Goal: Check status: Check status

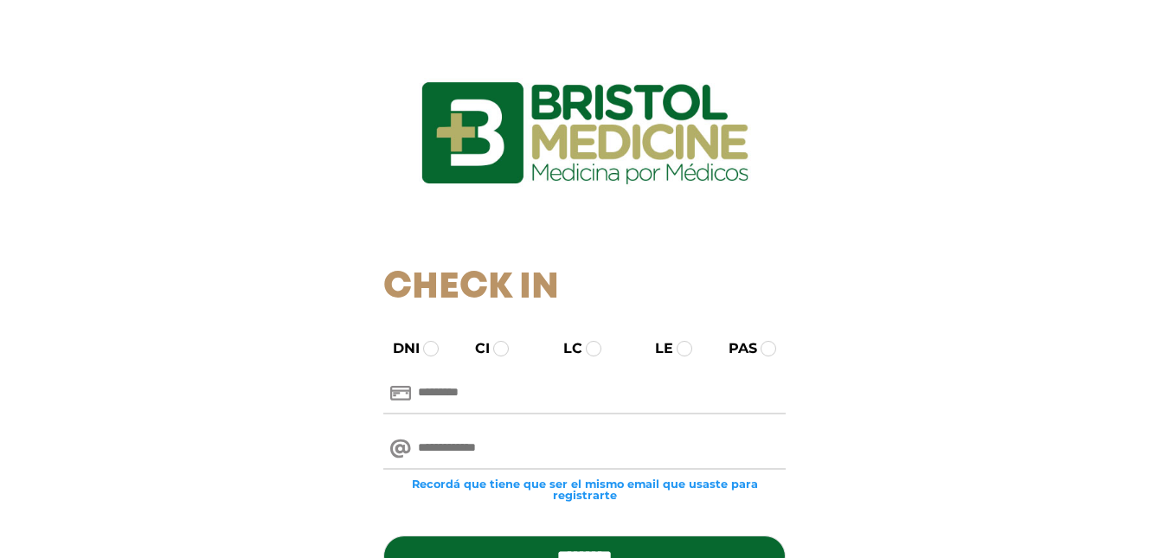
click at [493, 400] on input "text" at bounding box center [584, 394] width 402 height 42
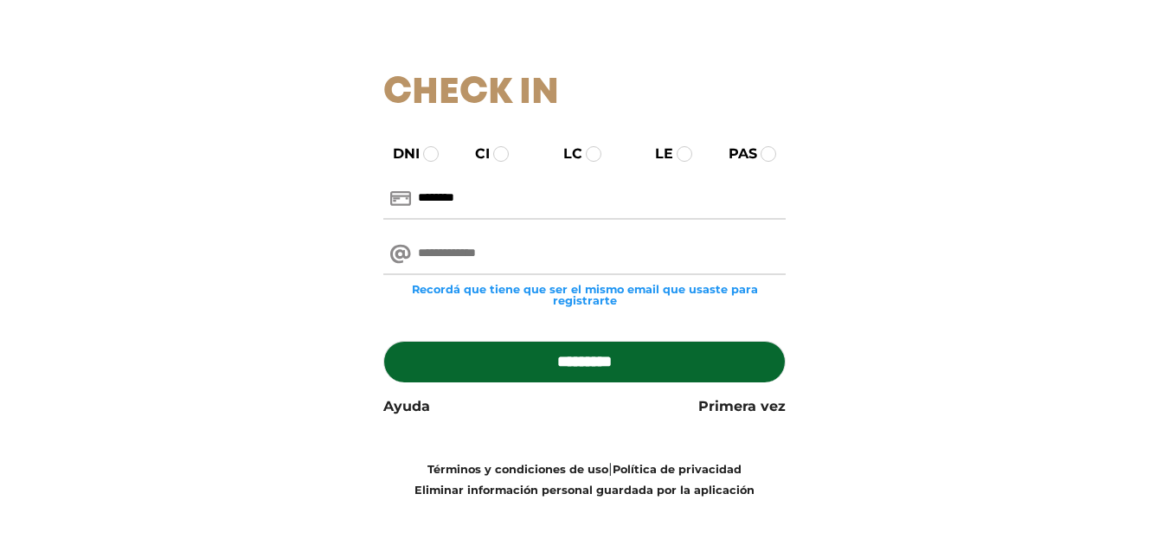
scroll to position [196, 0]
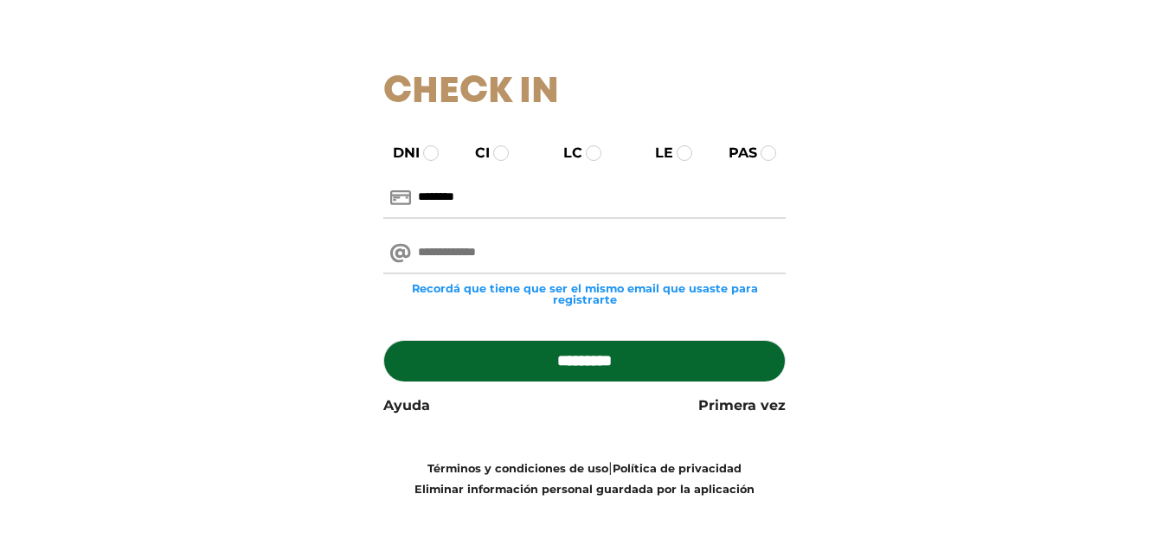
type input "********"
click at [485, 255] on input "email" at bounding box center [584, 254] width 402 height 42
type input "**********"
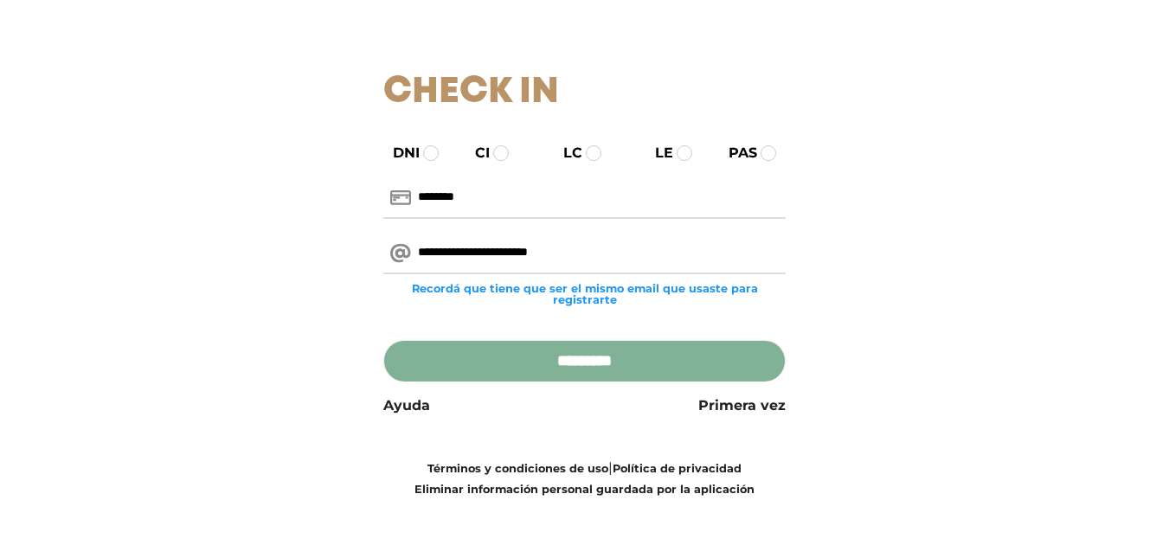
click at [633, 373] on input "*********" at bounding box center [584, 361] width 402 height 42
type input "**********"
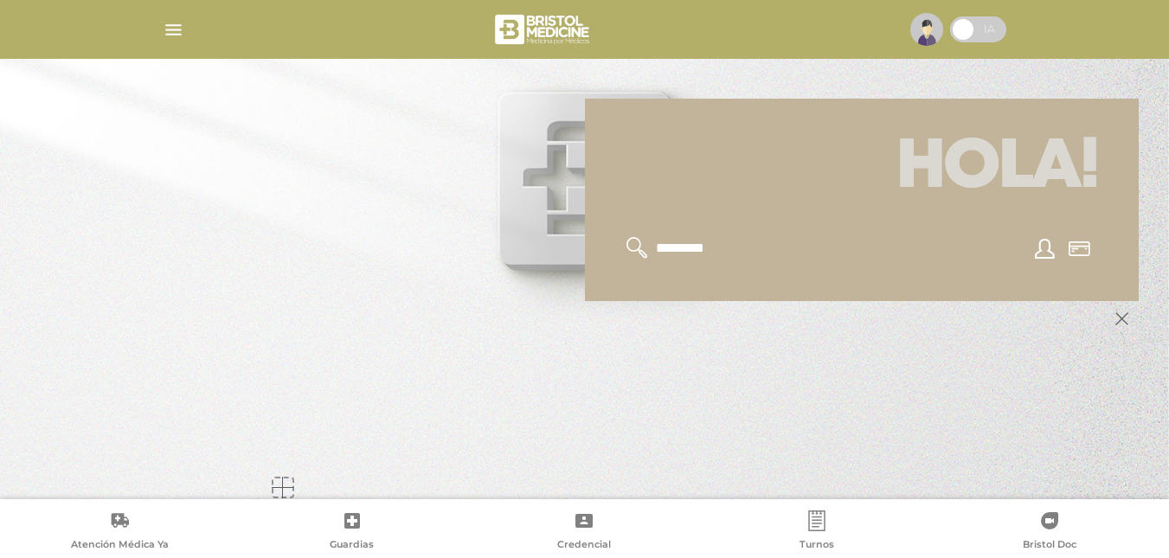
scroll to position [208, 0]
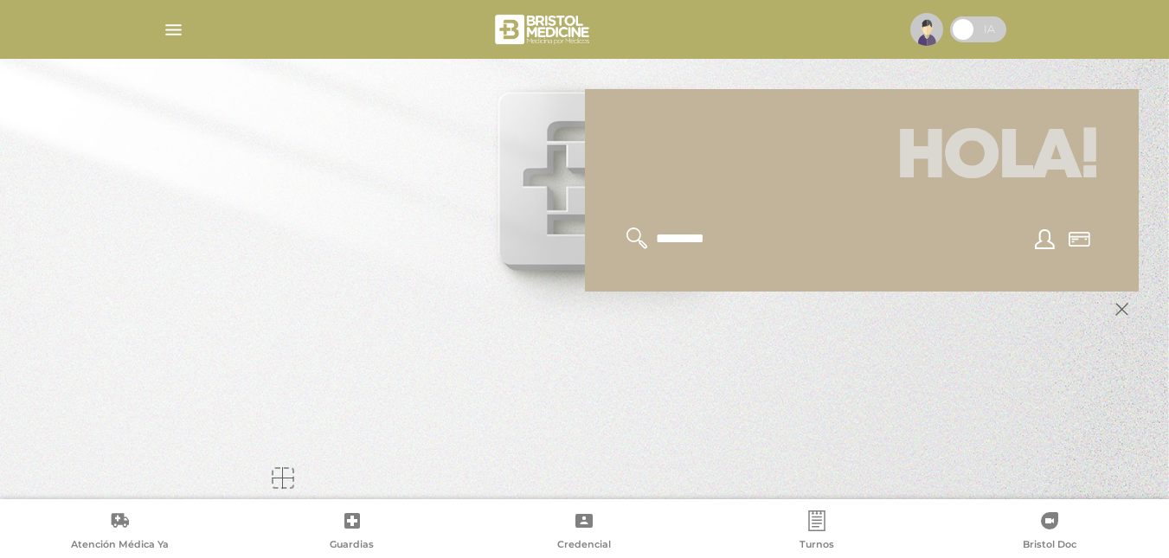
click at [1112, 308] on icon at bounding box center [1122, 309] width 34 height 35
click at [1118, 312] on polygon at bounding box center [1121, 309] width 13 height 13
click at [1122, 310] on polygon at bounding box center [1121, 309] width 13 height 13
click at [645, 259] on div at bounding box center [862, 239] width 512 height 64
click at [631, 232] on icon at bounding box center [637, 239] width 22 height 22
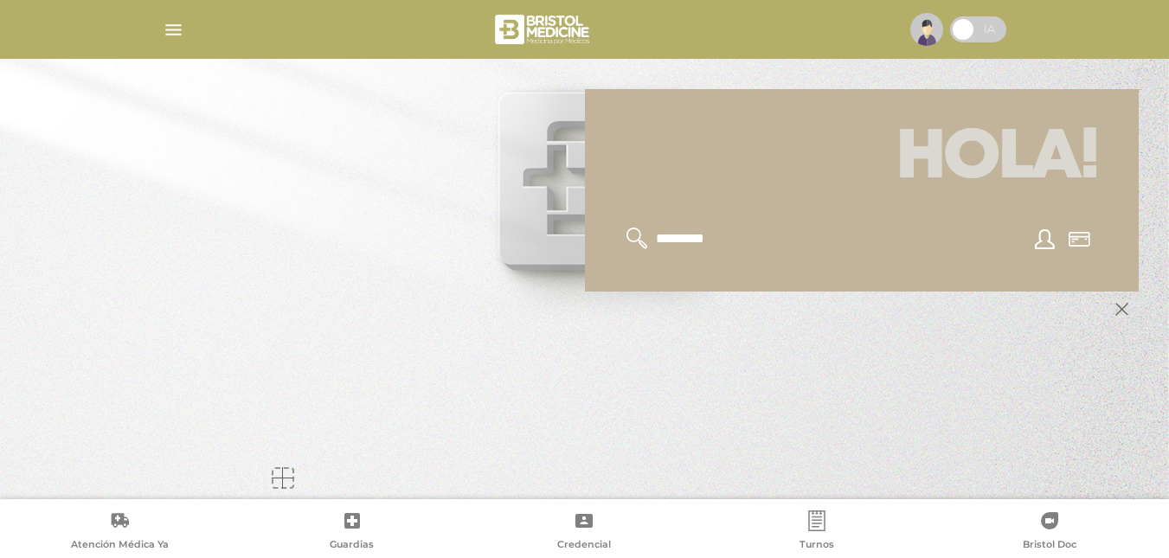
click at [177, 32] on img "button" at bounding box center [174, 30] width 22 height 22
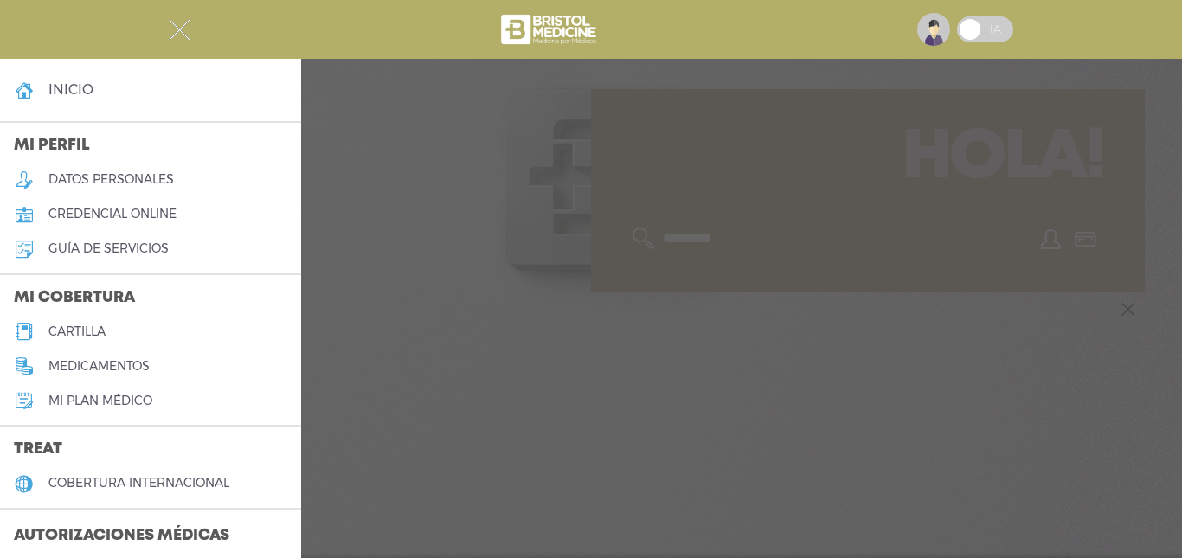
click at [177, 31] on img "button" at bounding box center [180, 30] width 22 height 22
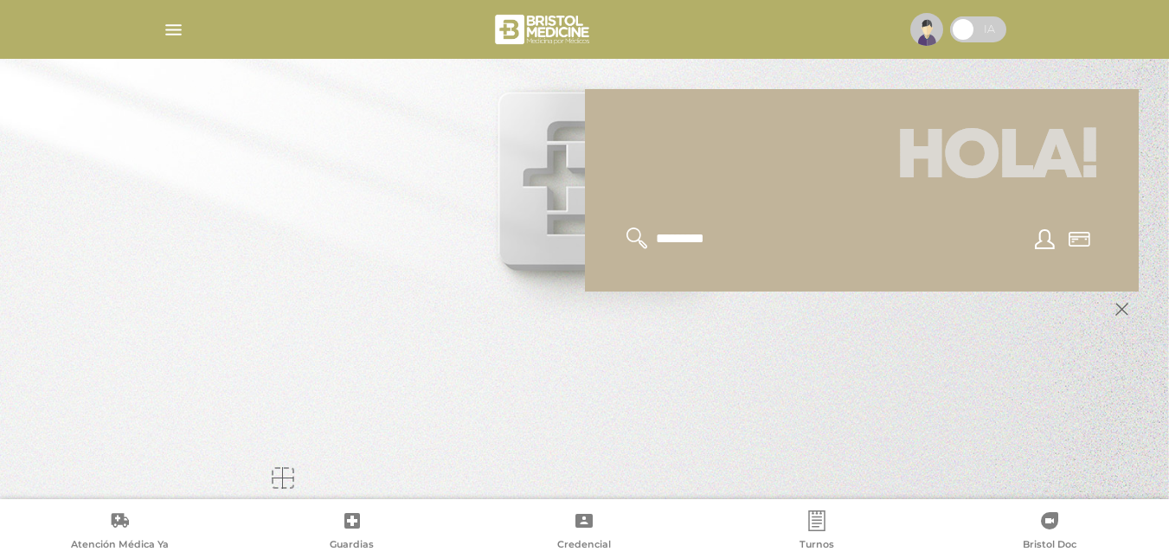
click at [961, 259] on div at bounding box center [862, 239] width 512 height 64
click at [1074, 236] on icon at bounding box center [1080, 239] width 22 height 15
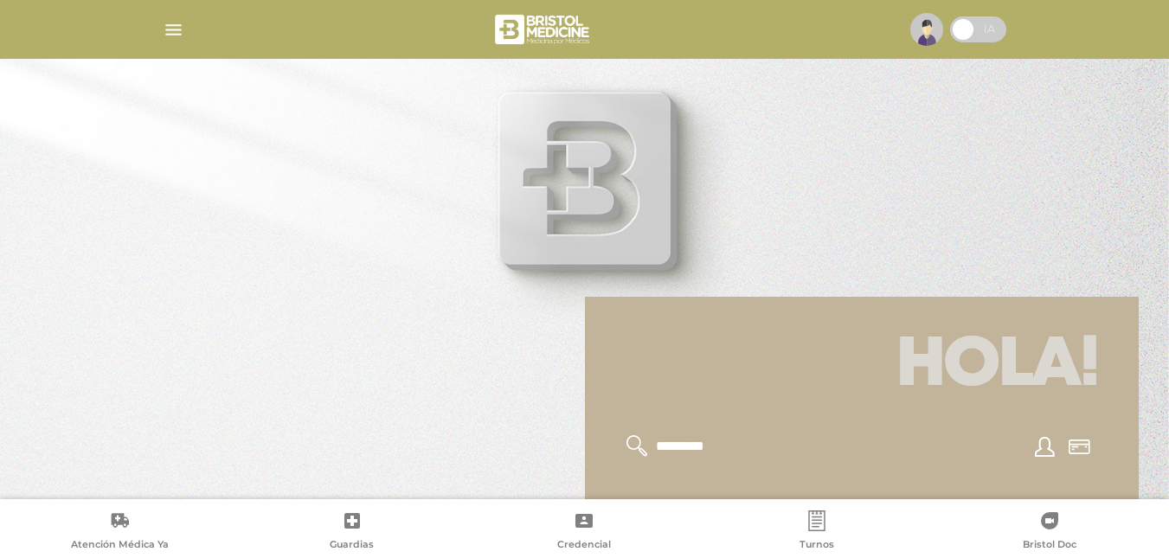
scroll to position [208, 0]
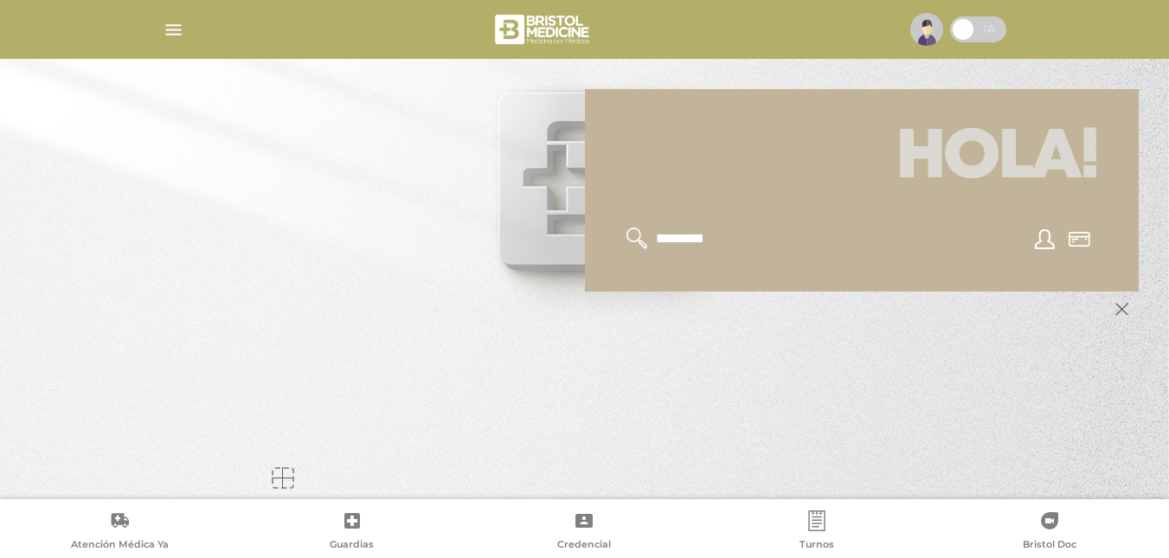
drag, startPoint x: 637, startPoint y: 227, endPoint x: 638, endPoint y: 236, distance: 9.6
click at [637, 233] on div at bounding box center [862, 239] width 512 height 64
click at [638, 236] on icon at bounding box center [637, 239] width 22 height 22
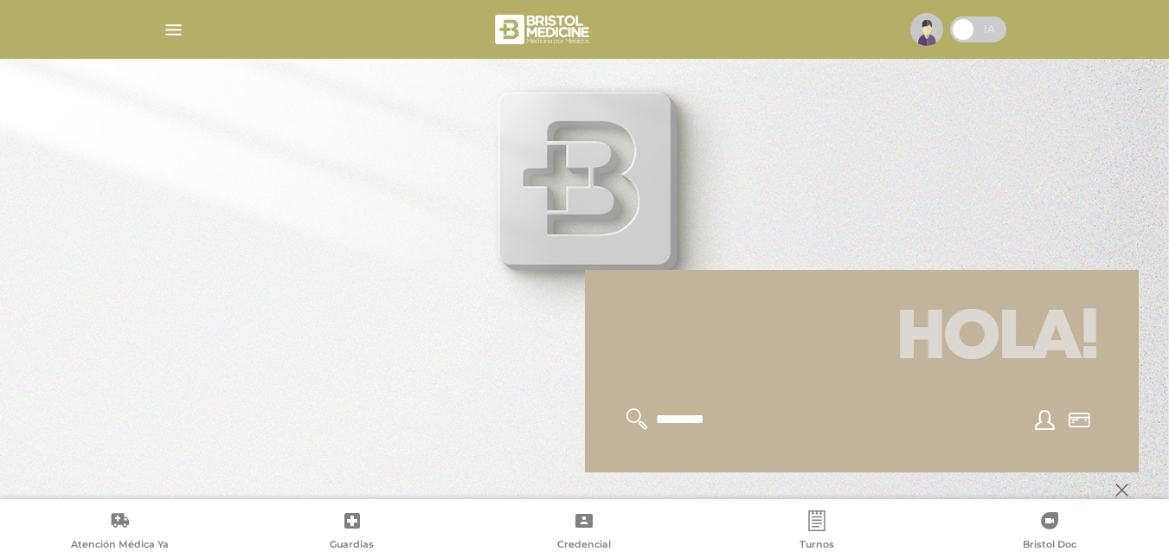
scroll to position [0, 0]
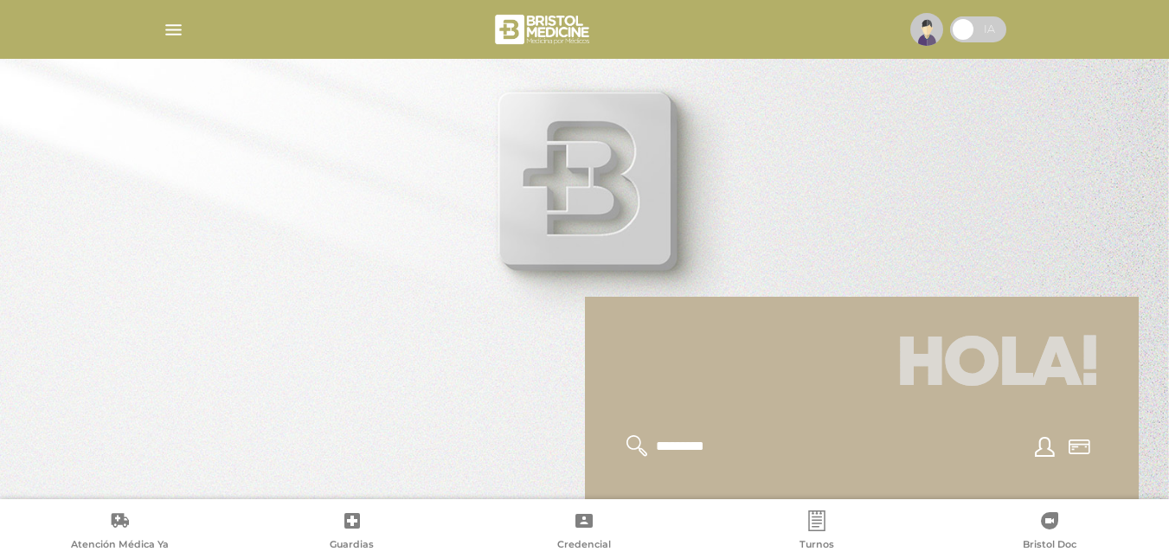
click at [635, 190] on div at bounding box center [584, 279] width 1169 height 558
click at [997, 29] on span at bounding box center [978, 29] width 56 height 26
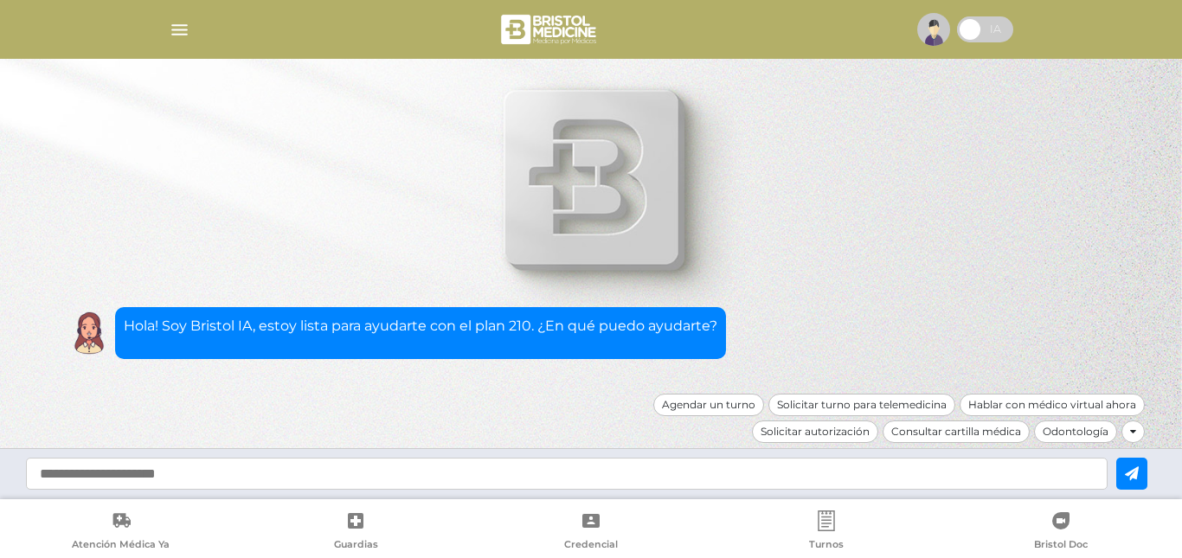
click at [965, 30] on span at bounding box center [985, 29] width 56 height 26
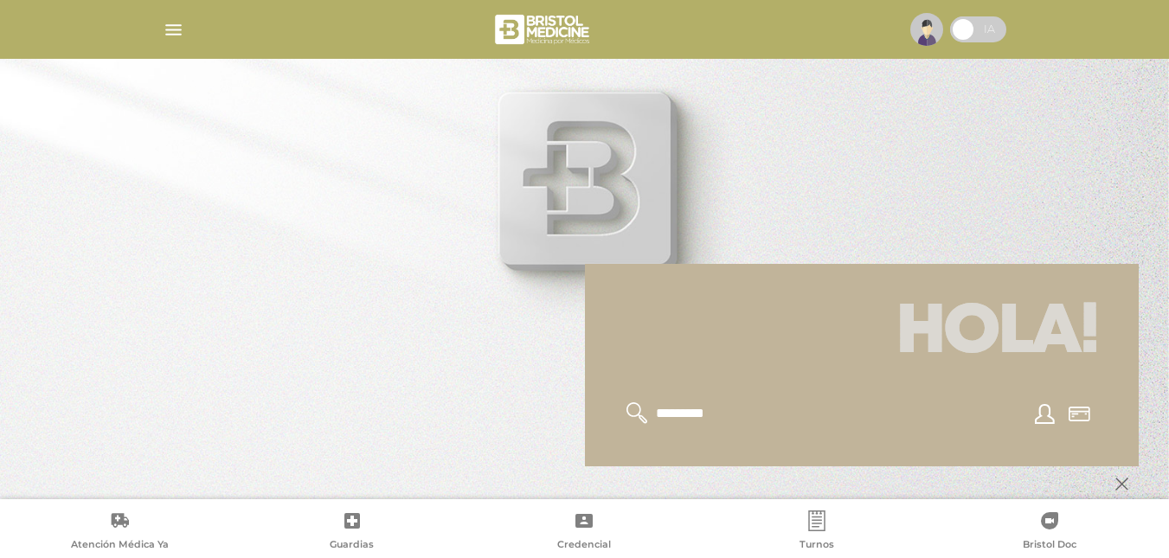
scroll to position [87, 0]
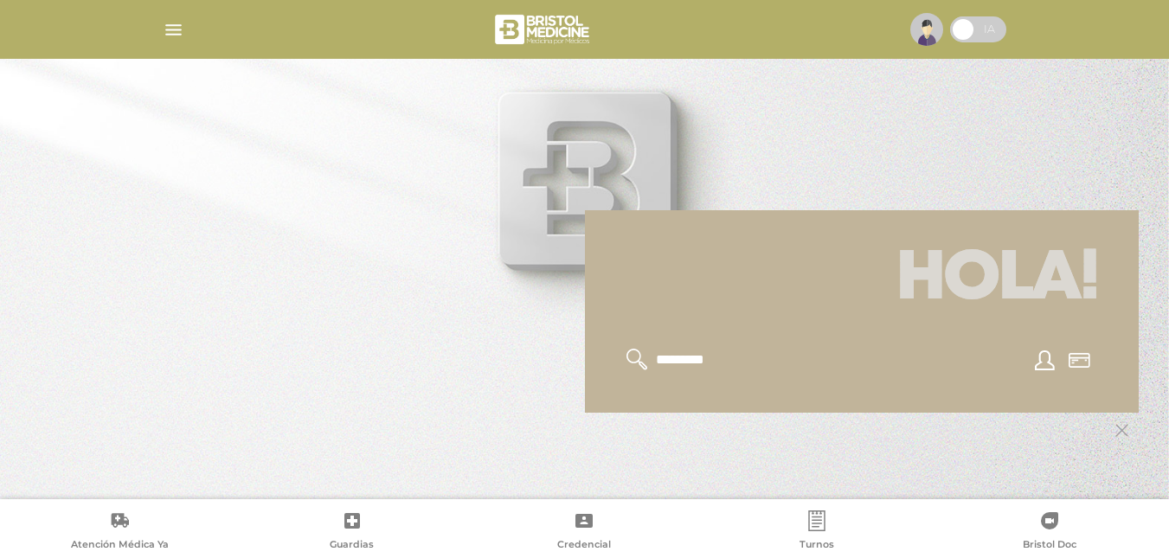
click at [1123, 431] on icon at bounding box center [1121, 430] width 13 height 13
click at [177, 22] on img "button" at bounding box center [174, 30] width 22 height 22
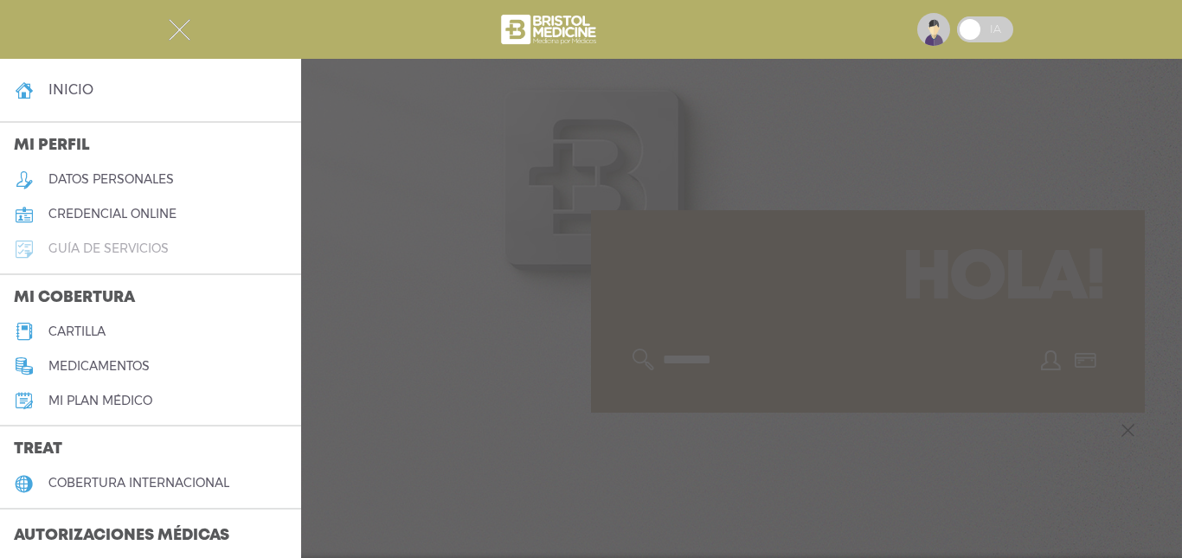
click at [156, 250] on h5 "guía de servicios" at bounding box center [108, 248] width 120 height 15
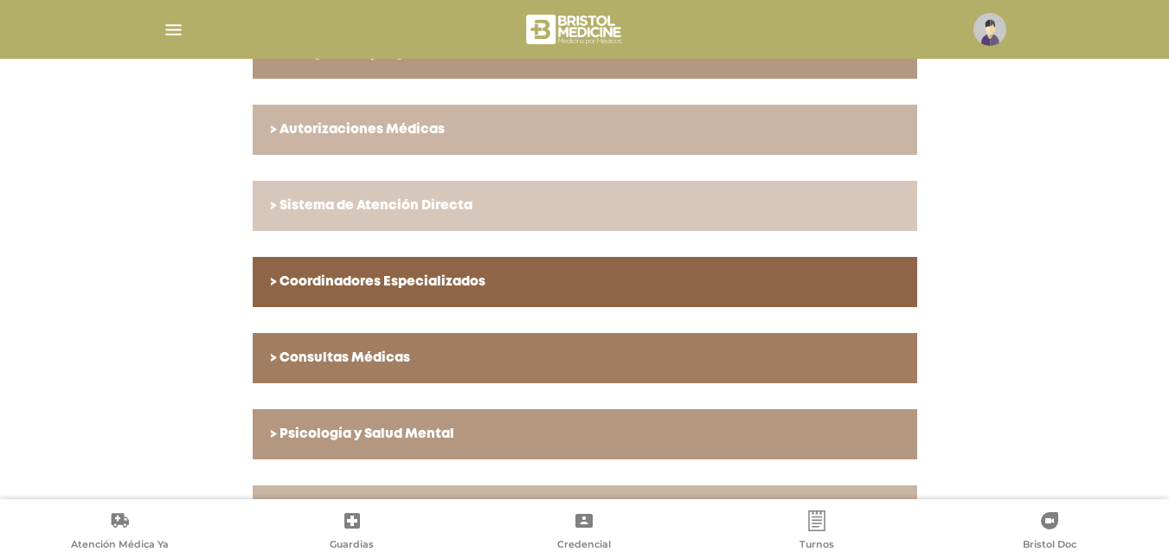
scroll to position [549, 0]
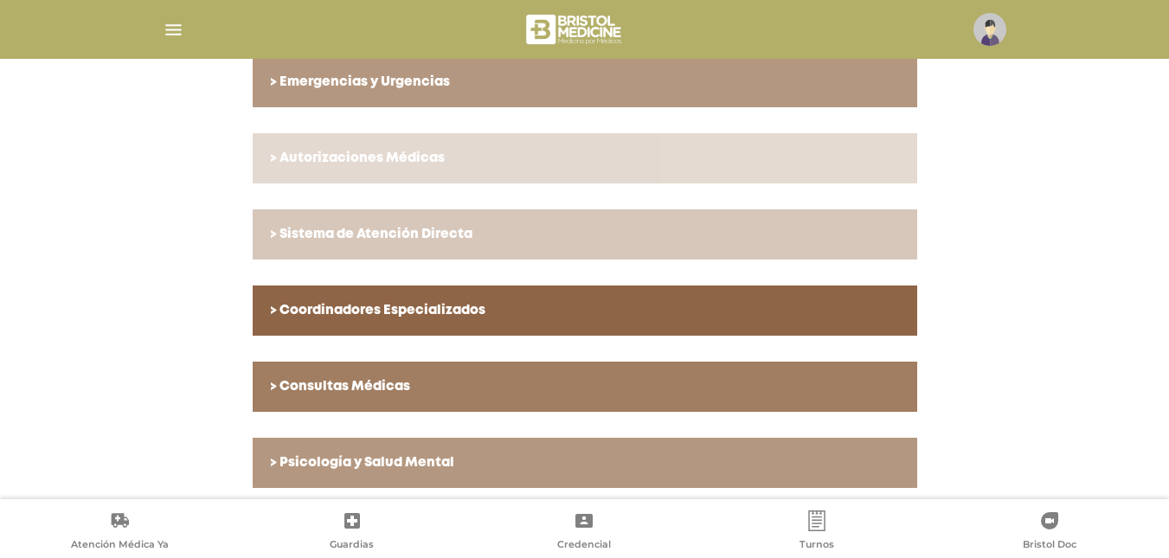
click at [369, 158] on h6 "> Autorizaciones Médicas" at bounding box center [585, 159] width 630 height 16
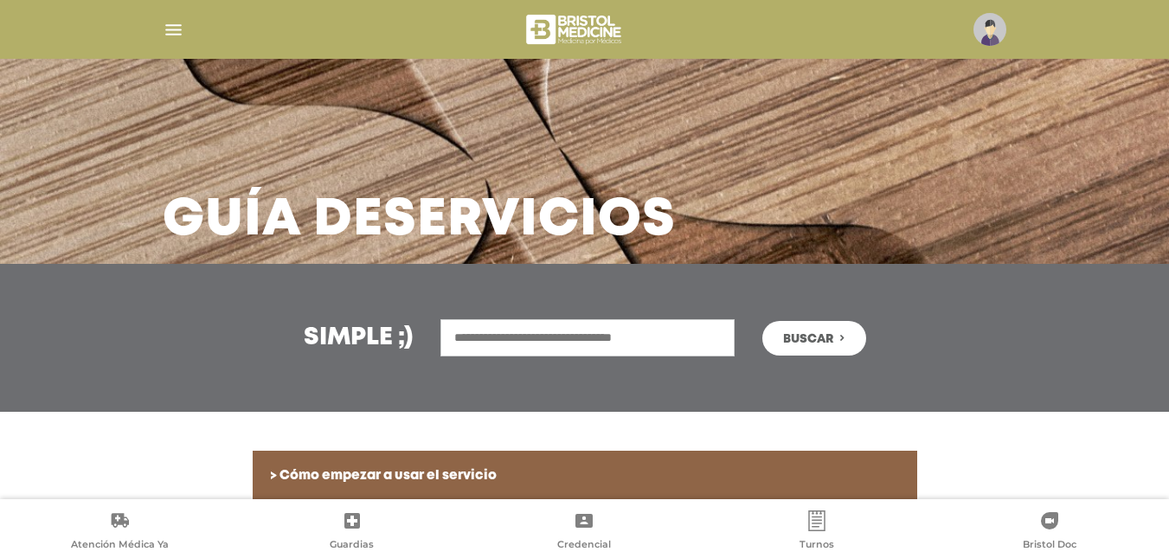
scroll to position [0, 0]
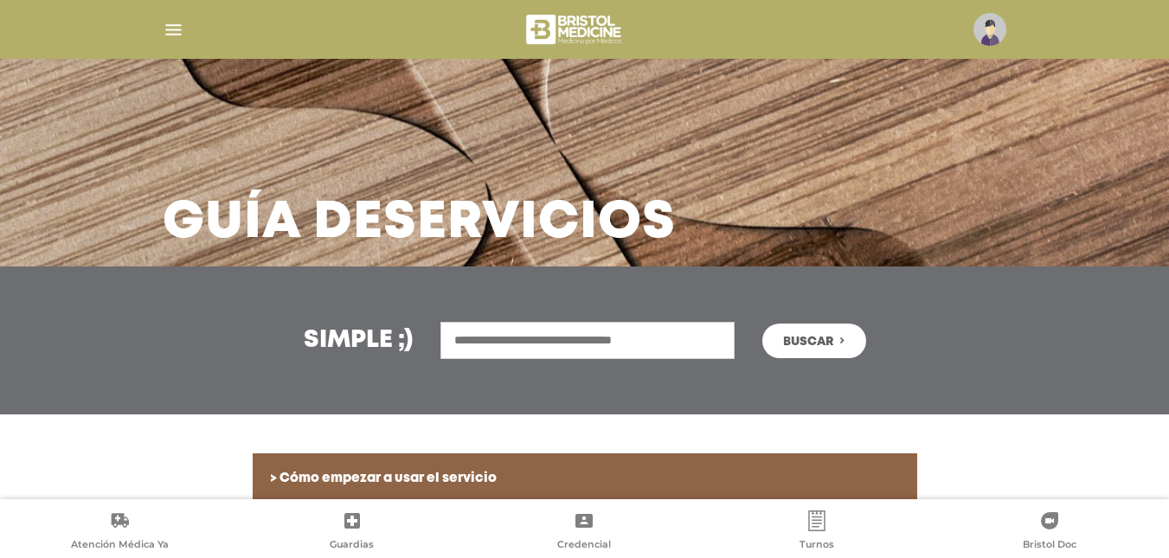
click at [577, 27] on img at bounding box center [575, 30] width 103 height 42
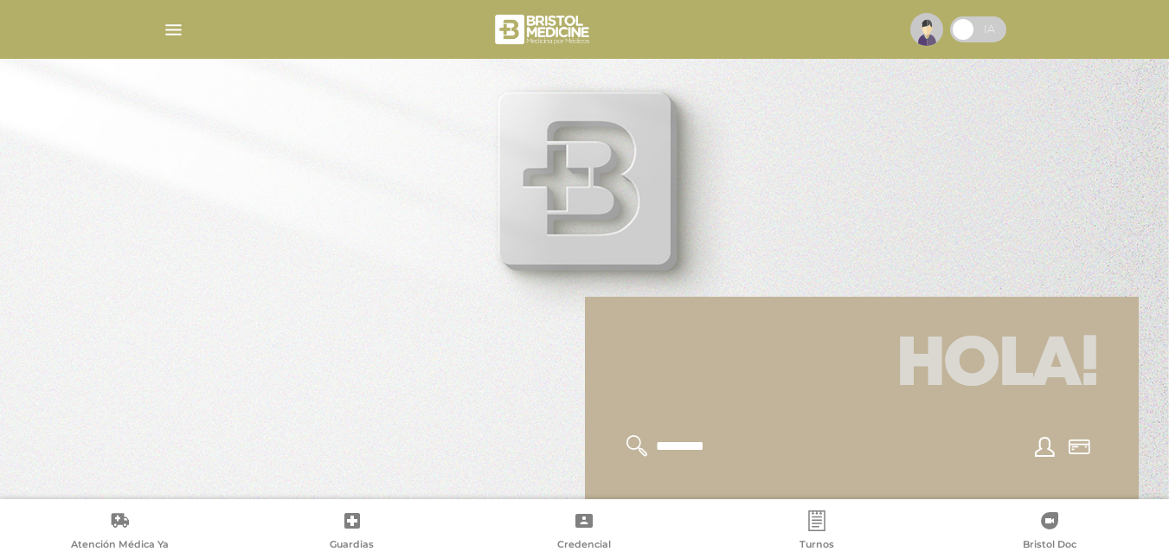
click at [749, 381] on h1 "Hola!" at bounding box center [862, 366] width 512 height 97
click at [605, 199] on div at bounding box center [584, 279] width 1169 height 558
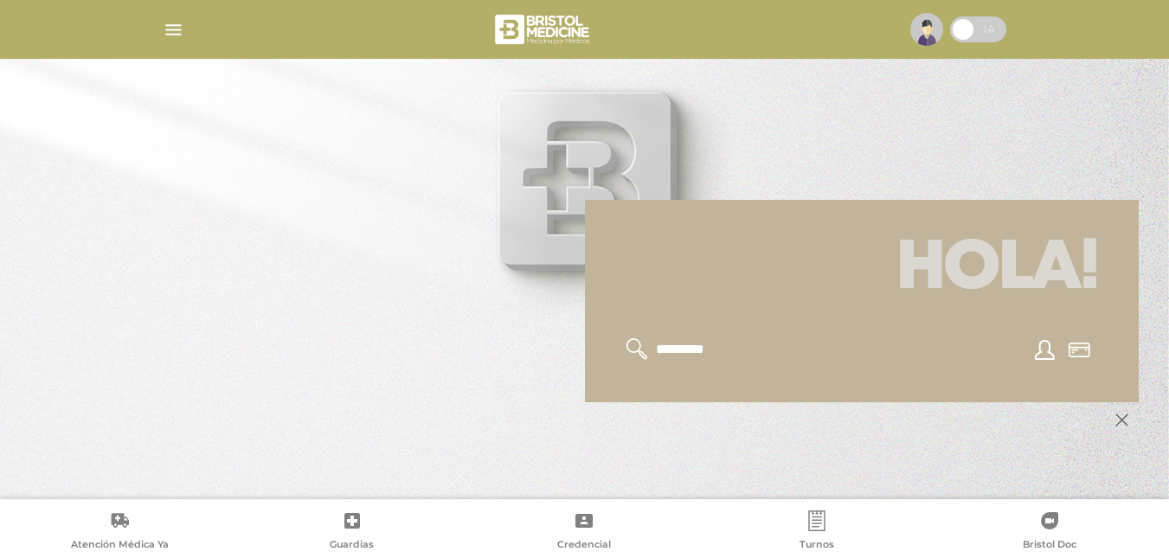
scroll to position [208, 0]
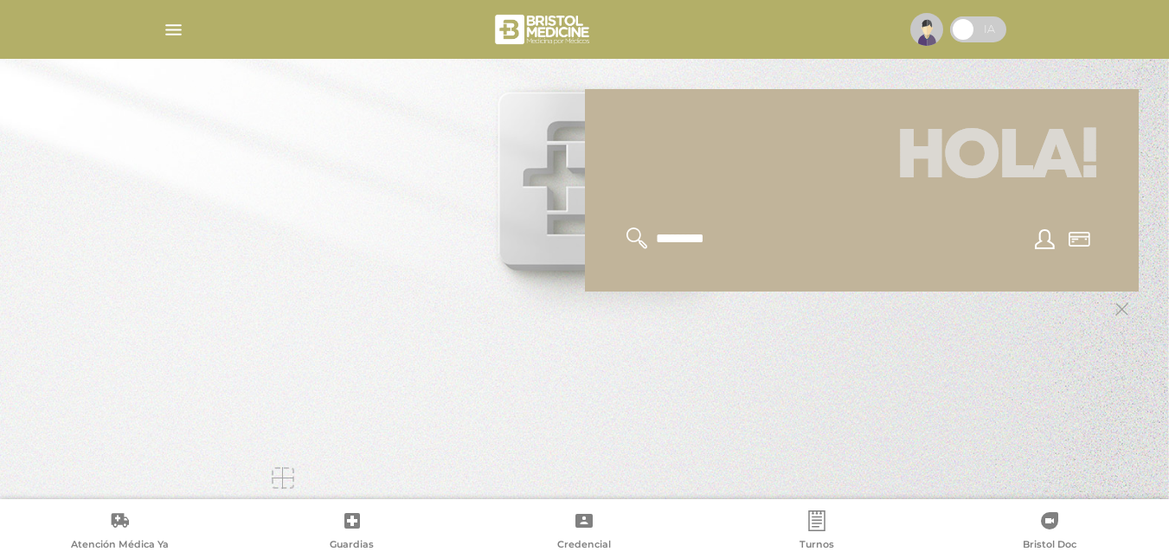
click at [282, 482] on div at bounding box center [283, 478] width 22 height 22
click at [173, 27] on img "button" at bounding box center [174, 30] width 22 height 22
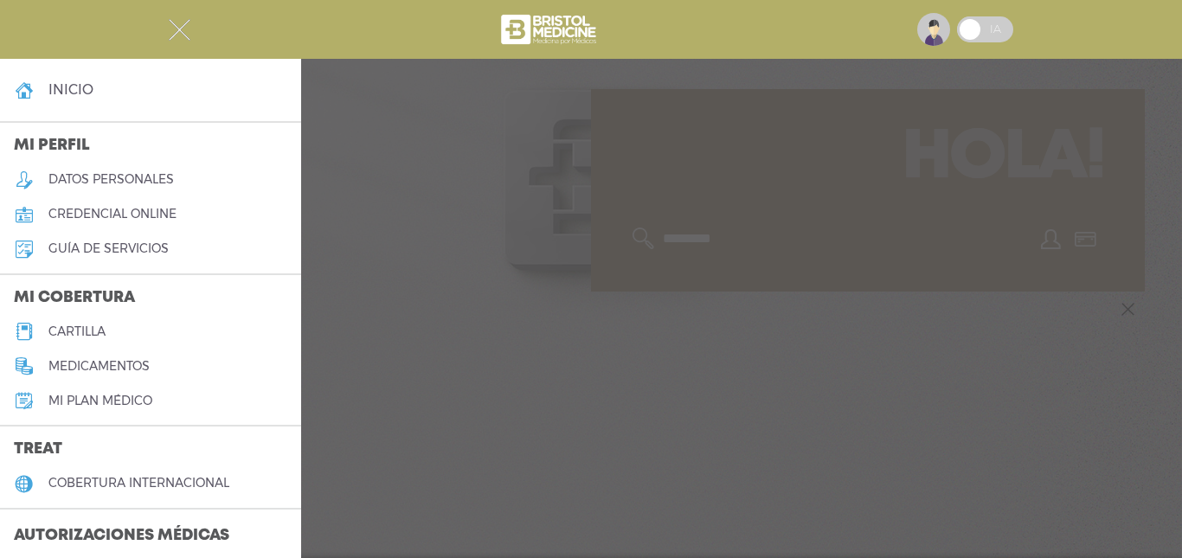
click at [113, 364] on h5 "medicamentos" at bounding box center [98, 366] width 101 height 15
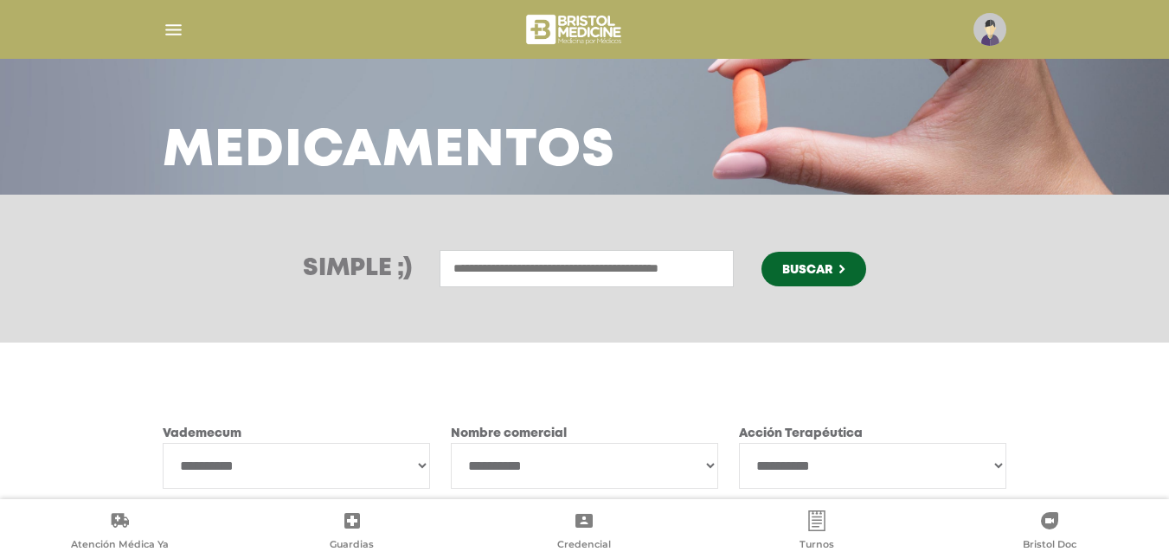
scroll to position [215, 0]
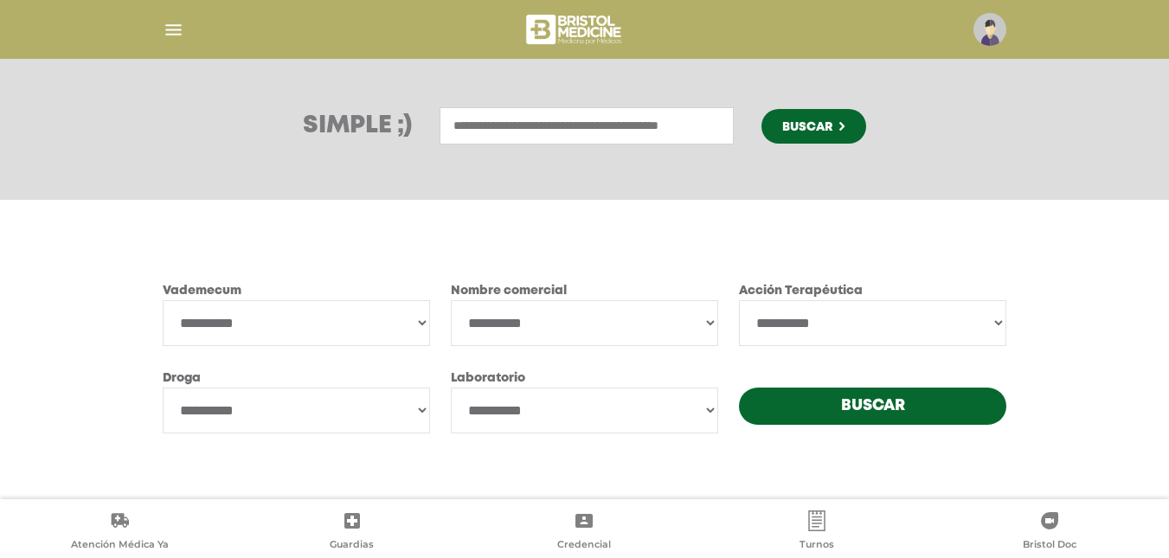
click at [126, 523] on icon at bounding box center [120, 521] width 17 height 15
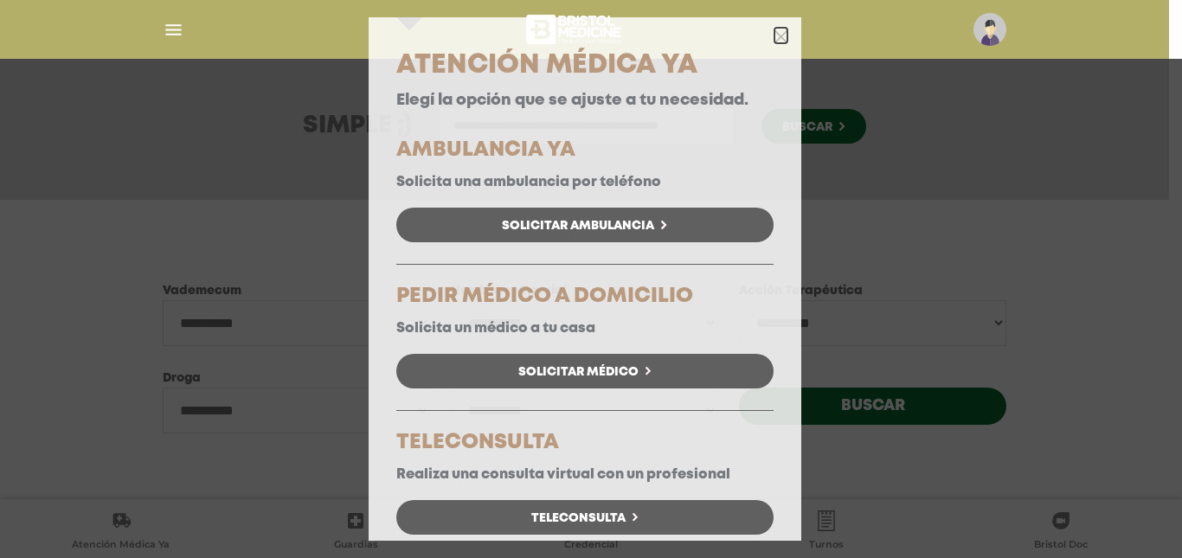
click at [774, 33] on icon "button" at bounding box center [780, 36] width 13 height 13
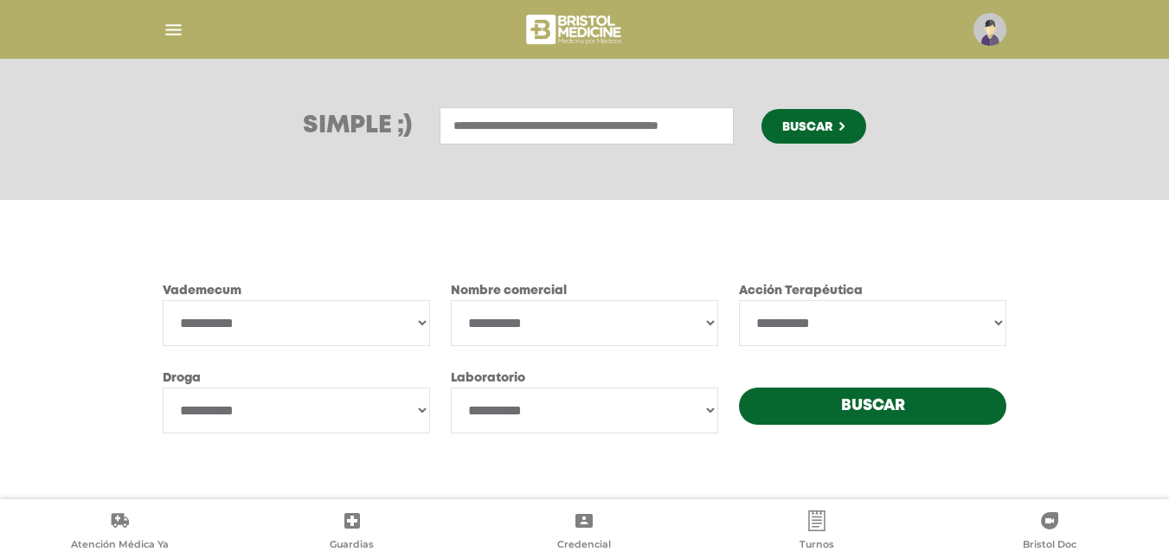
scroll to position [0, 0]
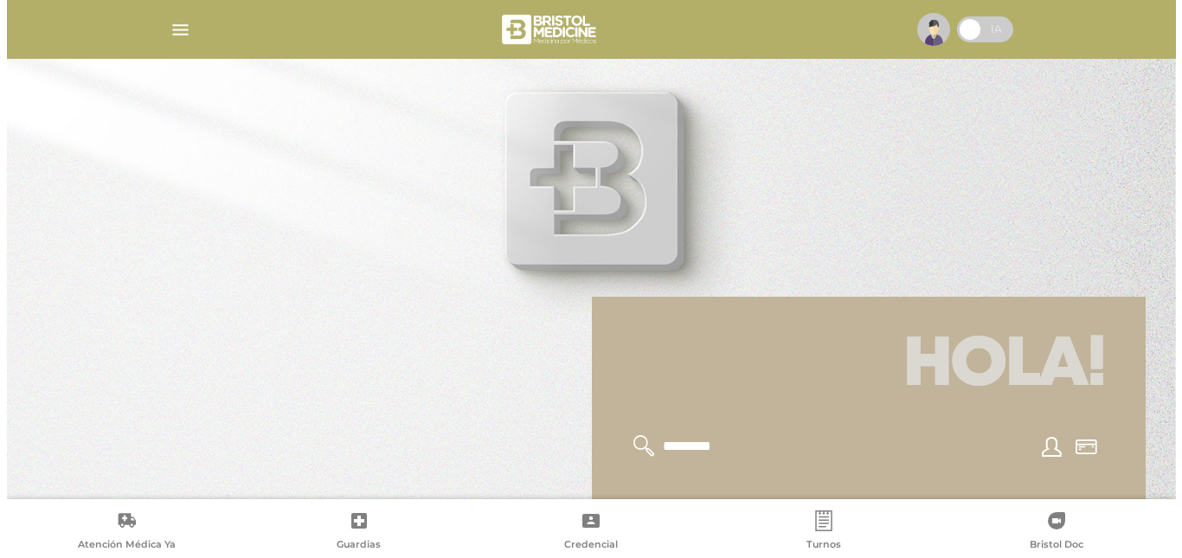
scroll to position [208, 0]
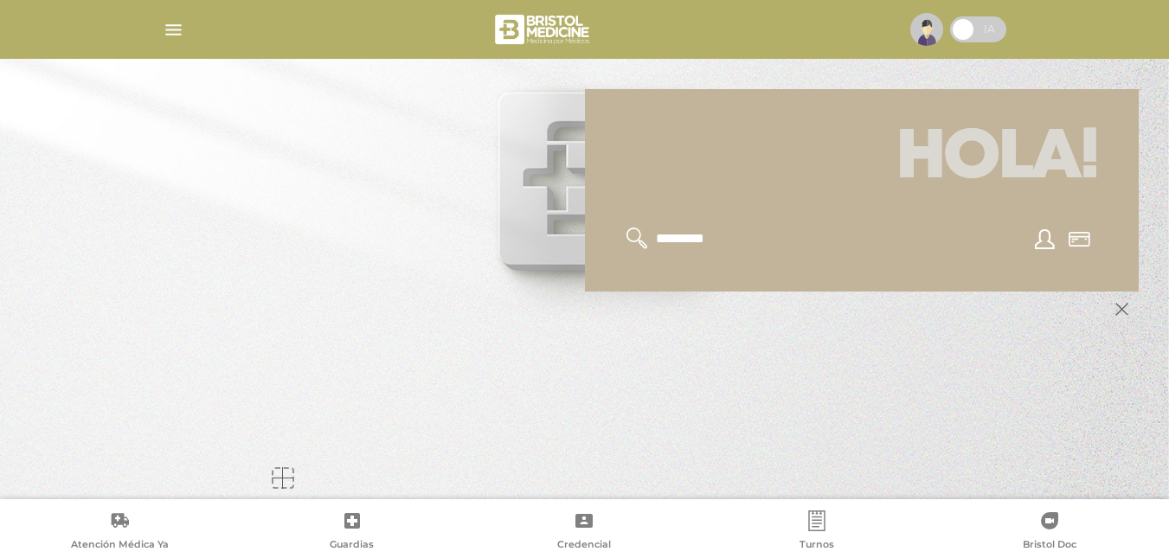
click at [175, 31] on img "button" at bounding box center [174, 30] width 22 height 22
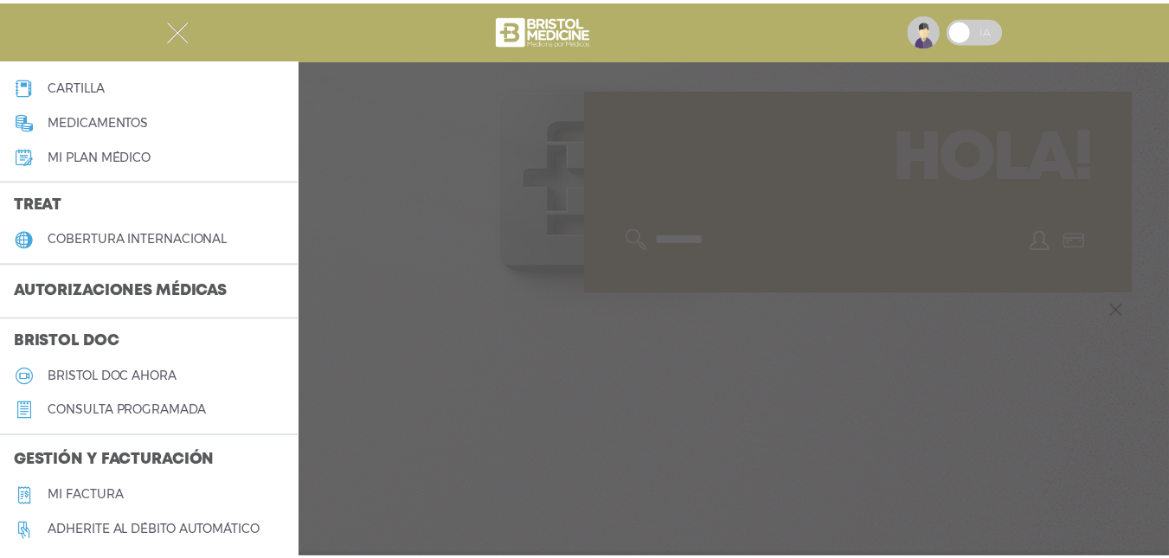
scroll to position [260, 0]
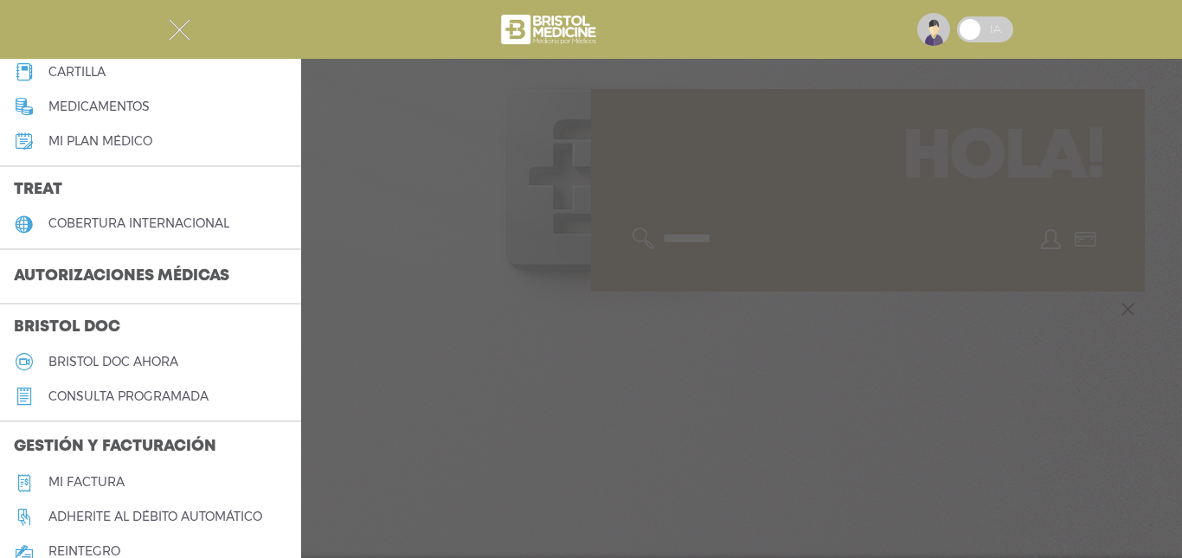
click at [181, 270] on h3 "Autorizaciones médicas" at bounding box center [121, 276] width 243 height 33
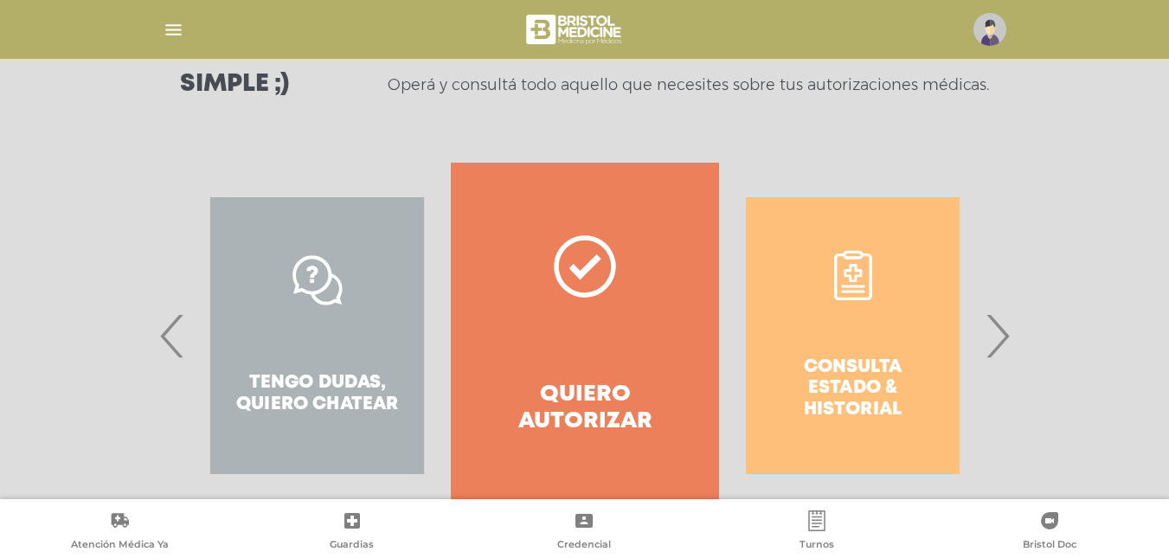
scroll to position [311, 0]
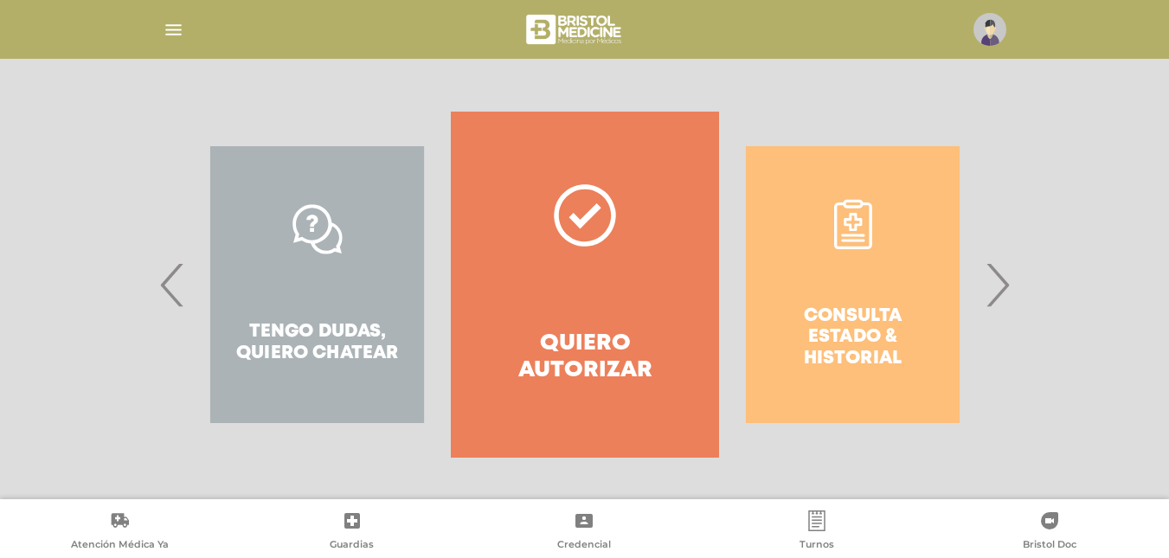
click at [867, 337] on div "Consulta estado & historial" at bounding box center [852, 285] width 267 height 346
click at [889, 354] on div "Consulta estado & historial" at bounding box center [852, 285] width 267 height 346
click at [1007, 282] on span "›" at bounding box center [997, 284] width 34 height 93
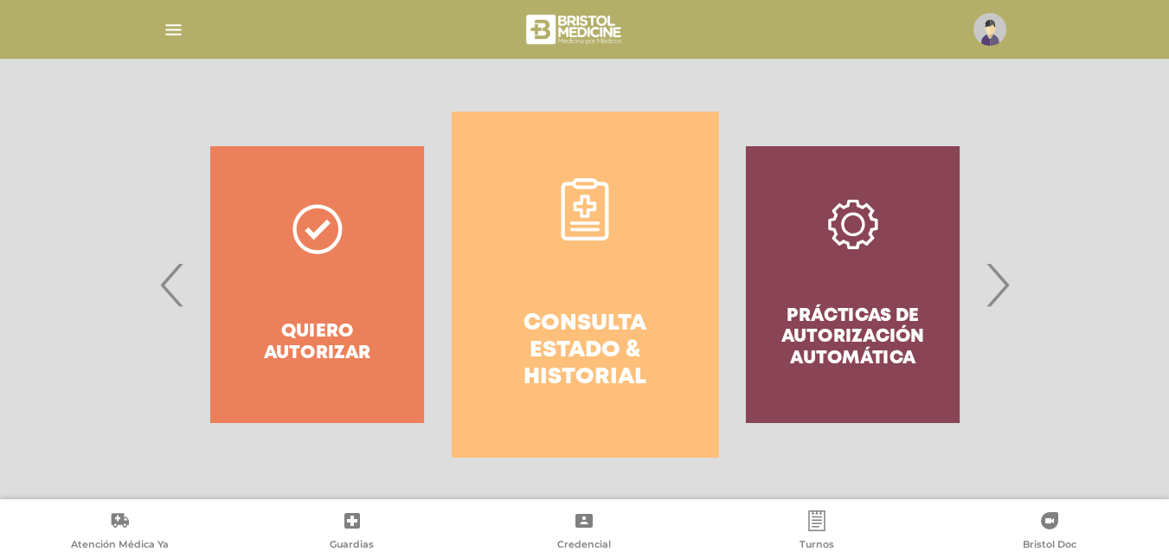
click at [648, 280] on link "Consulta estado & historial" at bounding box center [585, 285] width 267 height 346
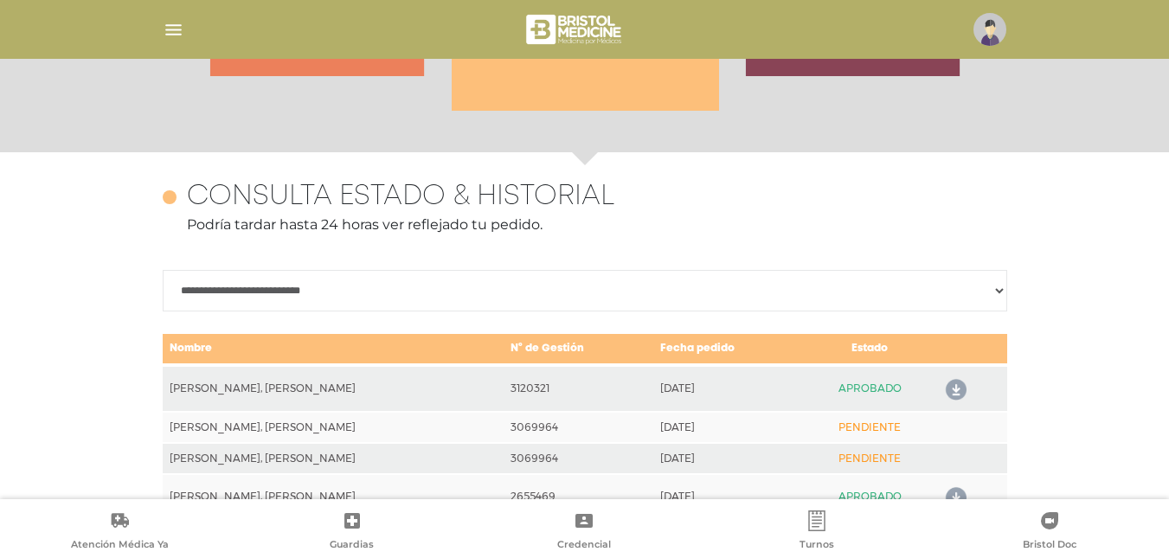
scroll to position [768, 0]
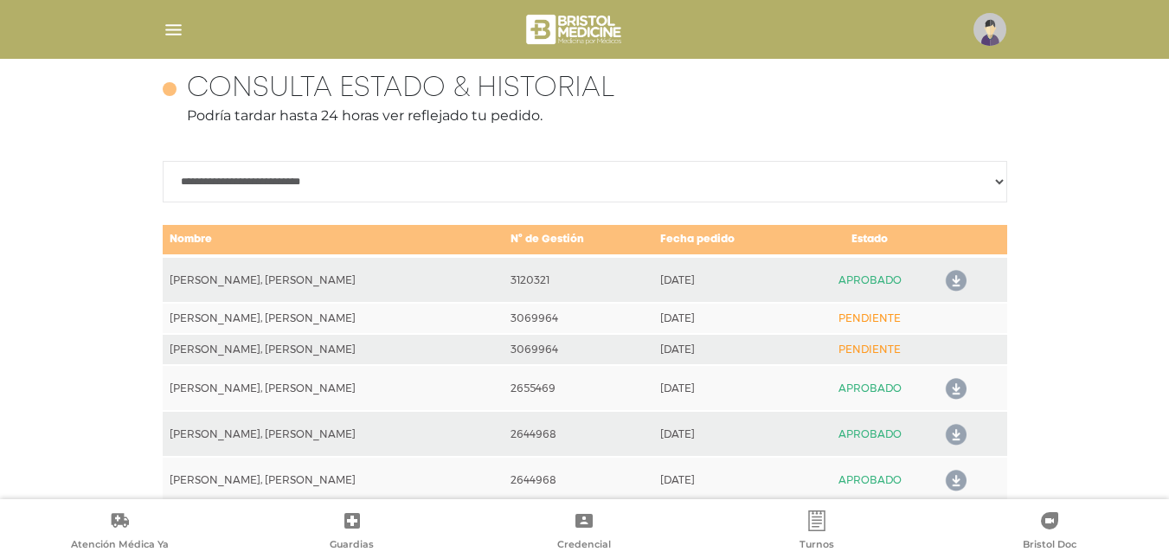
click at [947, 280] on icon at bounding box center [953, 281] width 28 height 28
click at [171, 19] on img "button" at bounding box center [174, 30] width 22 height 22
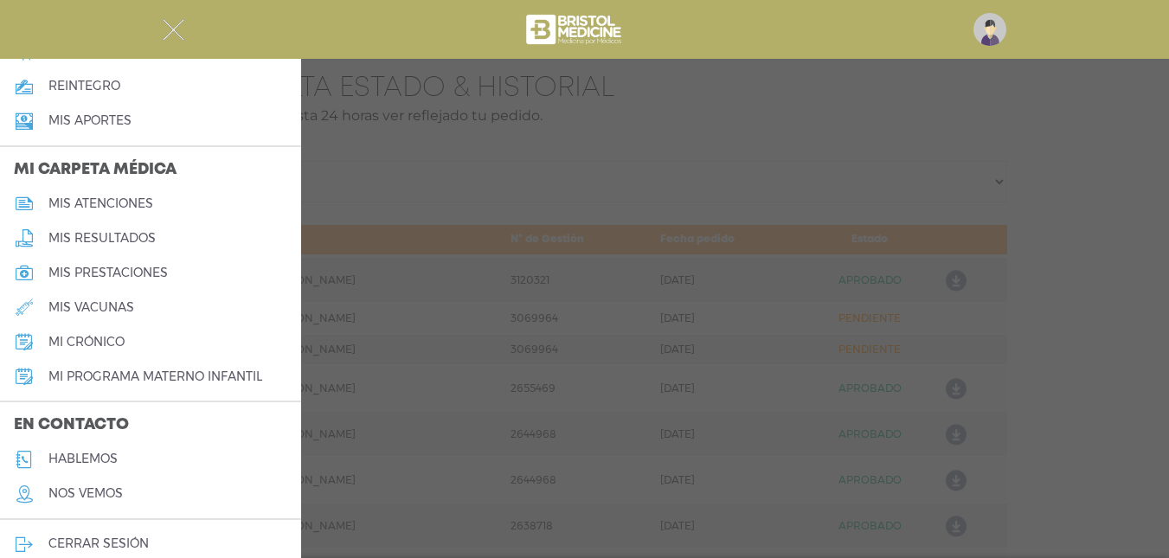
scroll to position [742, 0]
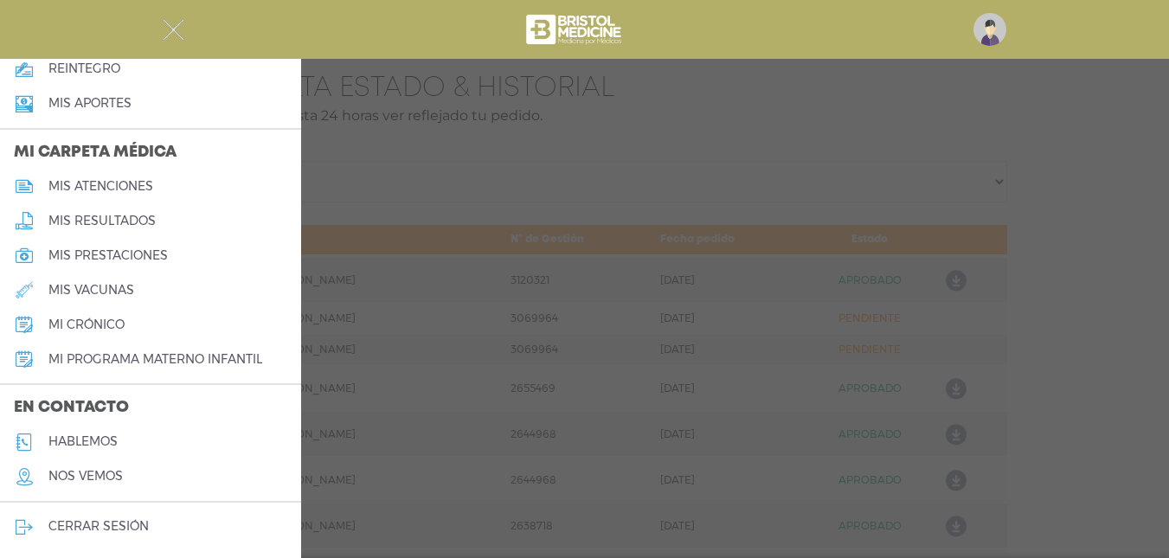
click at [138, 526] on h5 "cerrar sesión" at bounding box center [98, 526] width 100 height 15
